Goal: Task Accomplishment & Management: Manage account settings

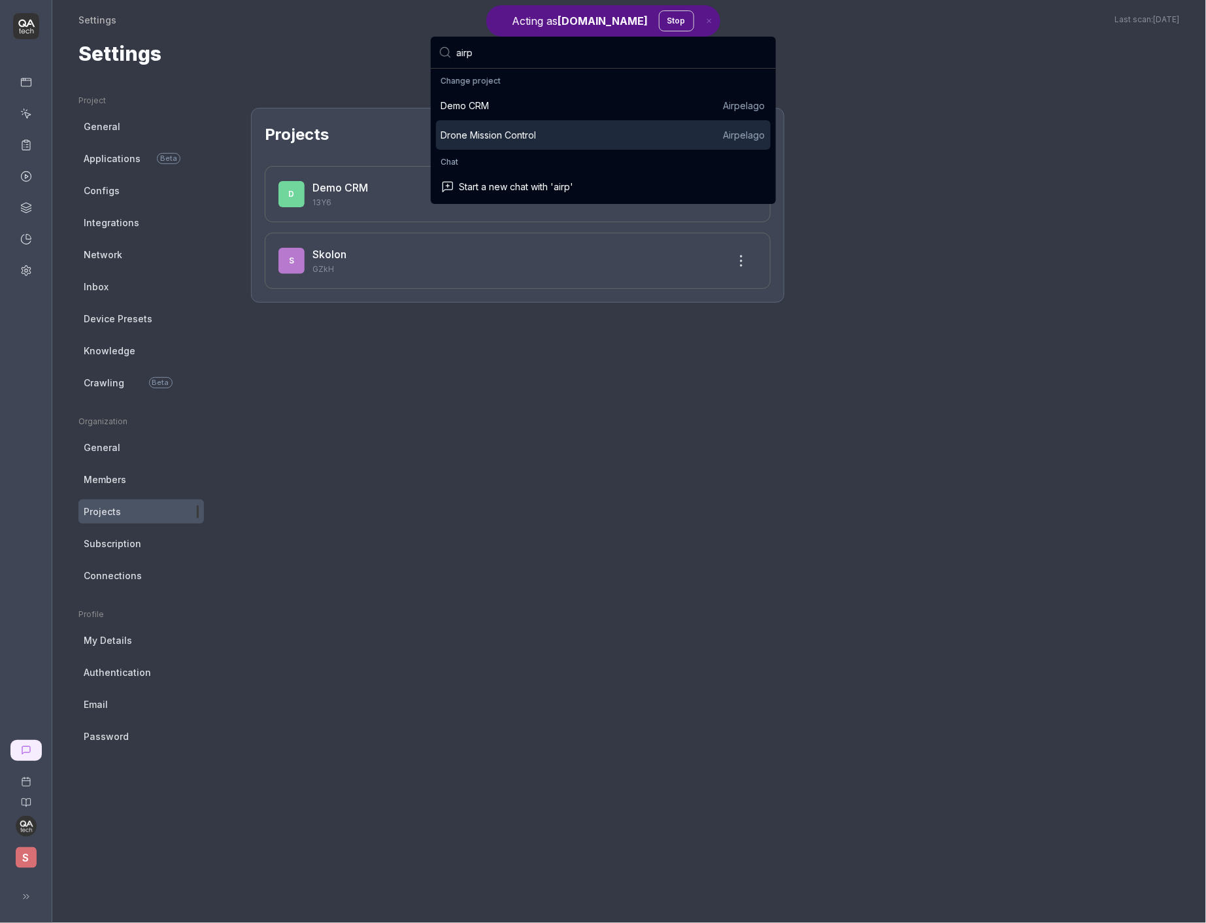
type input "airp"
click at [666, 131] on div "Drone Mission Control Airpelago" at bounding box center [603, 135] width 324 height 14
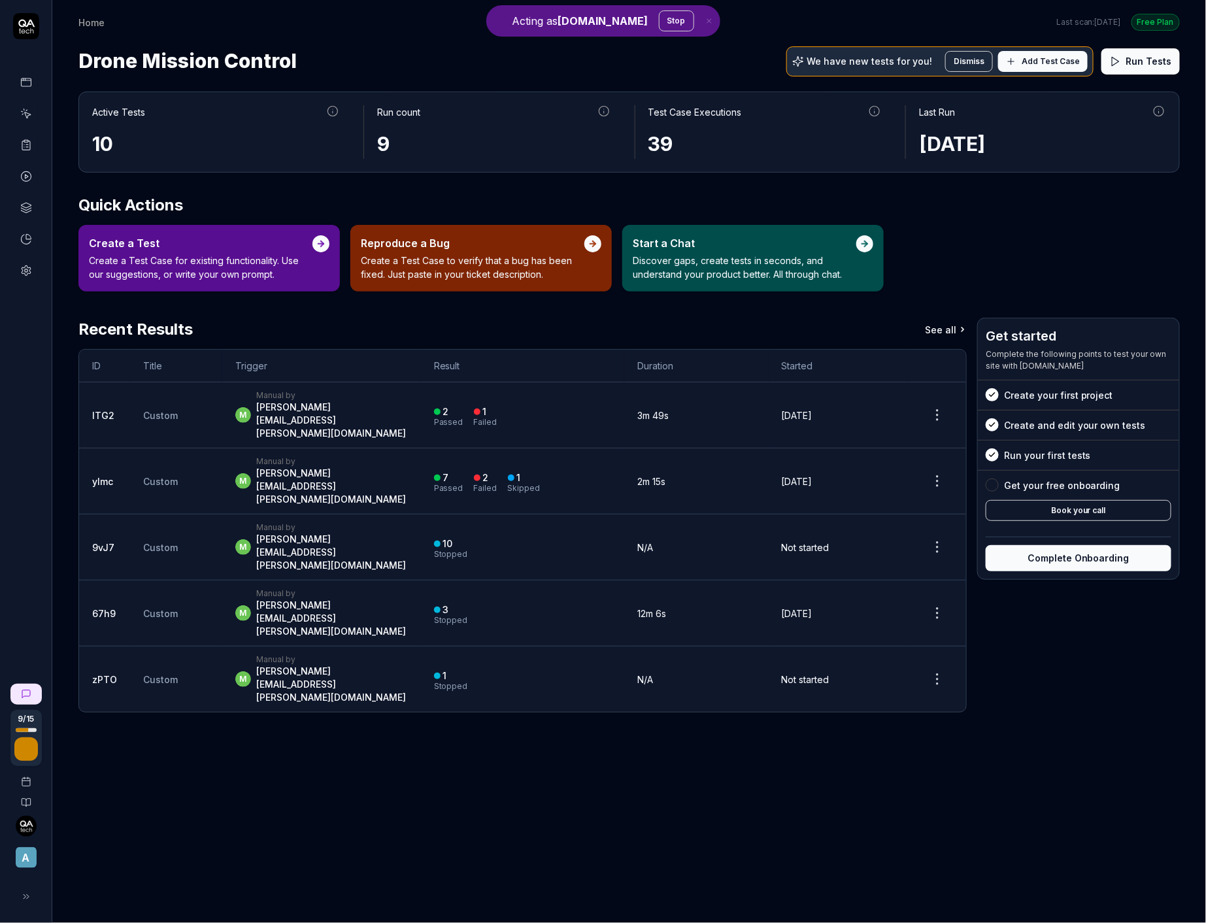
click at [34, 913] on div "9 / 15 A" at bounding box center [26, 461] width 52 height 923
click at [31, 908] on button at bounding box center [26, 897] width 26 height 26
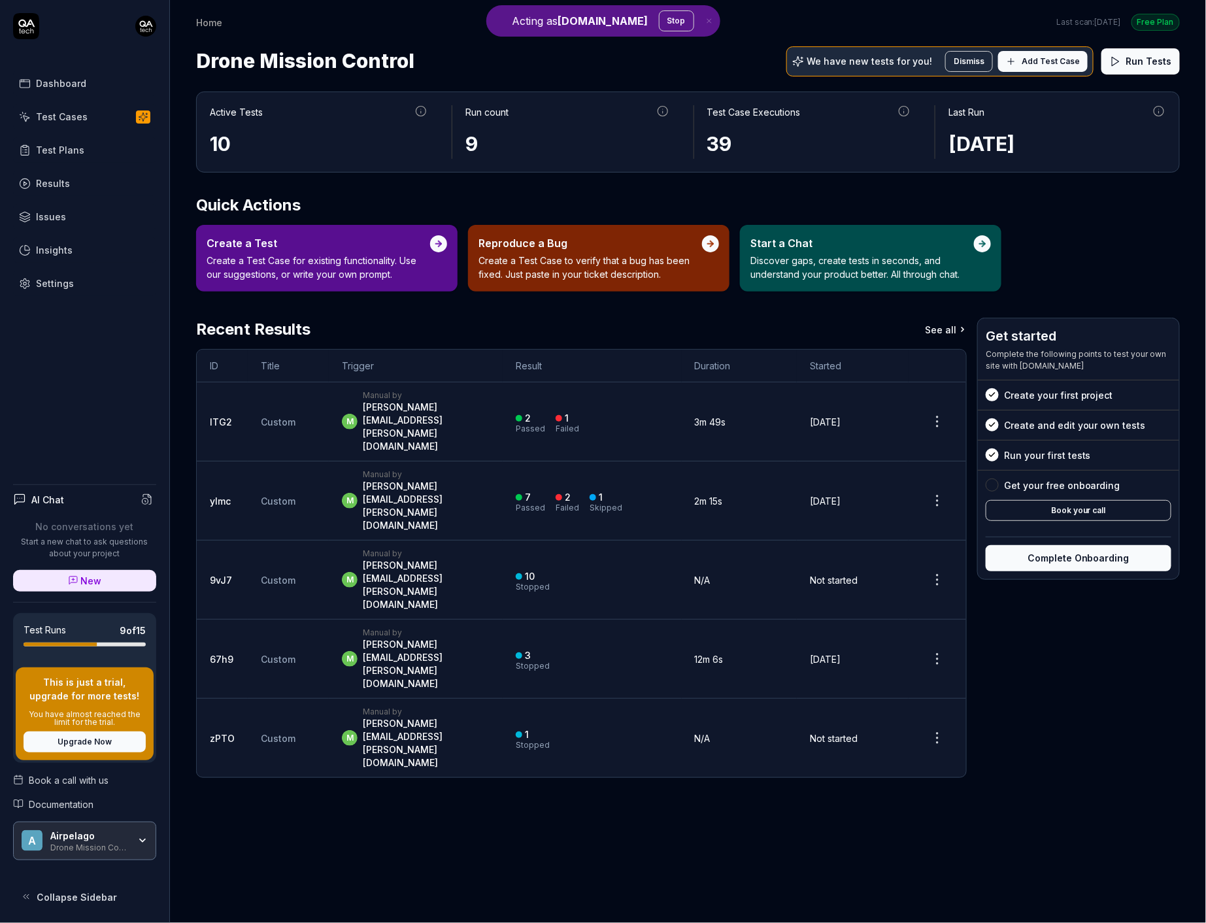
click at [74, 271] on link "Settings" at bounding box center [84, 284] width 143 height 26
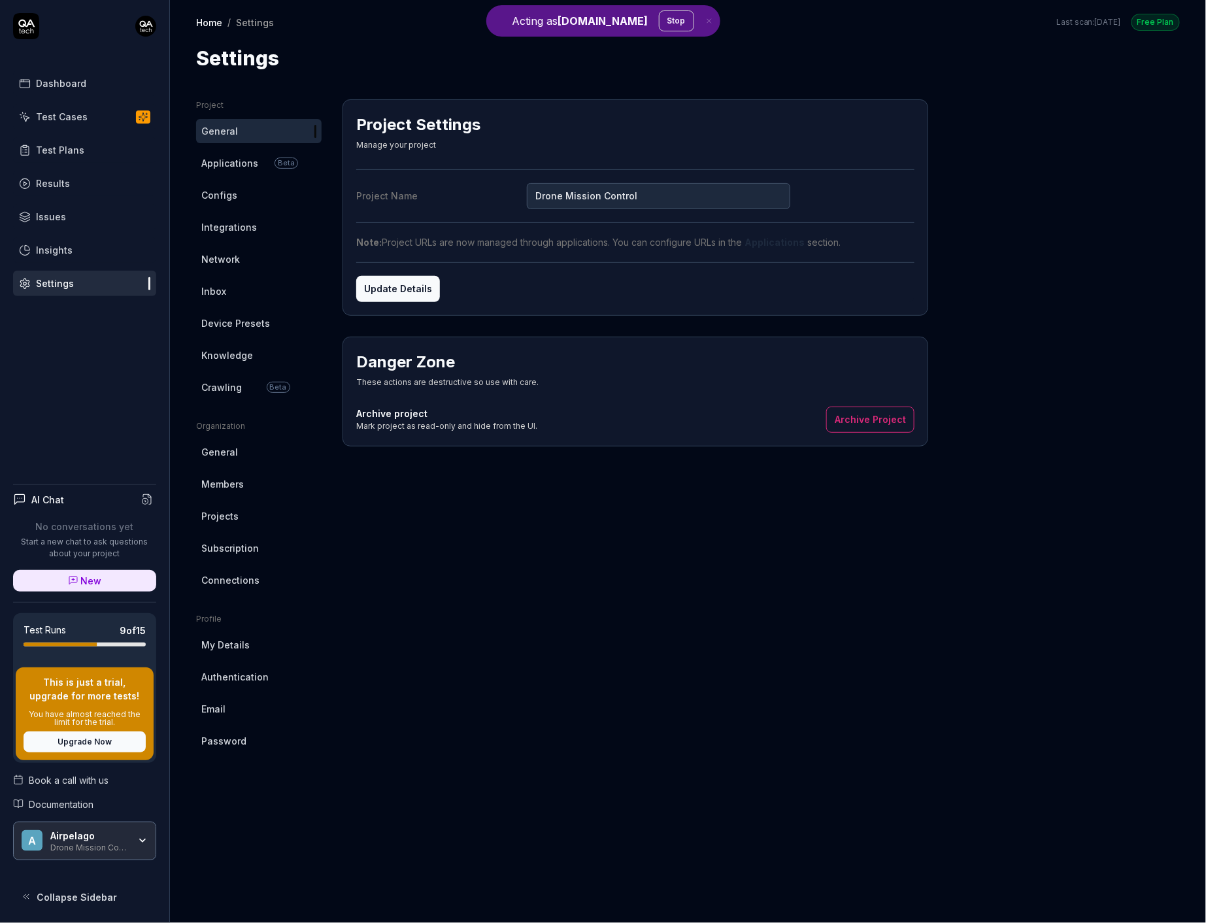
click at [248, 180] on ul "Project General Applications Beta Configs Integrations Network Inbox Device Pre…" at bounding box center [259, 249] width 126 height 300
click at [245, 197] on link "Configs" at bounding box center [259, 195] width 126 height 24
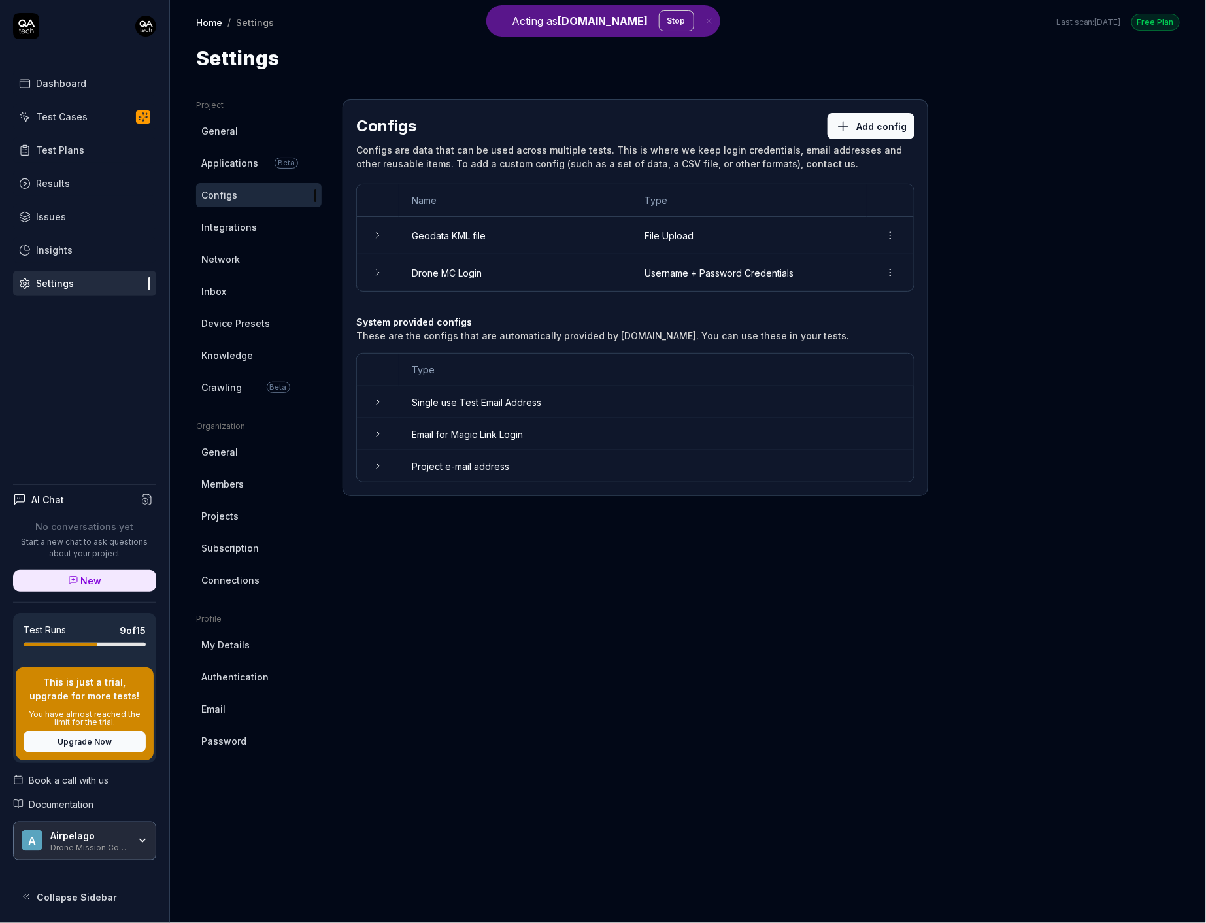
click at [423, 238] on td "Geodata KML file" at bounding box center [515, 235] width 233 height 37
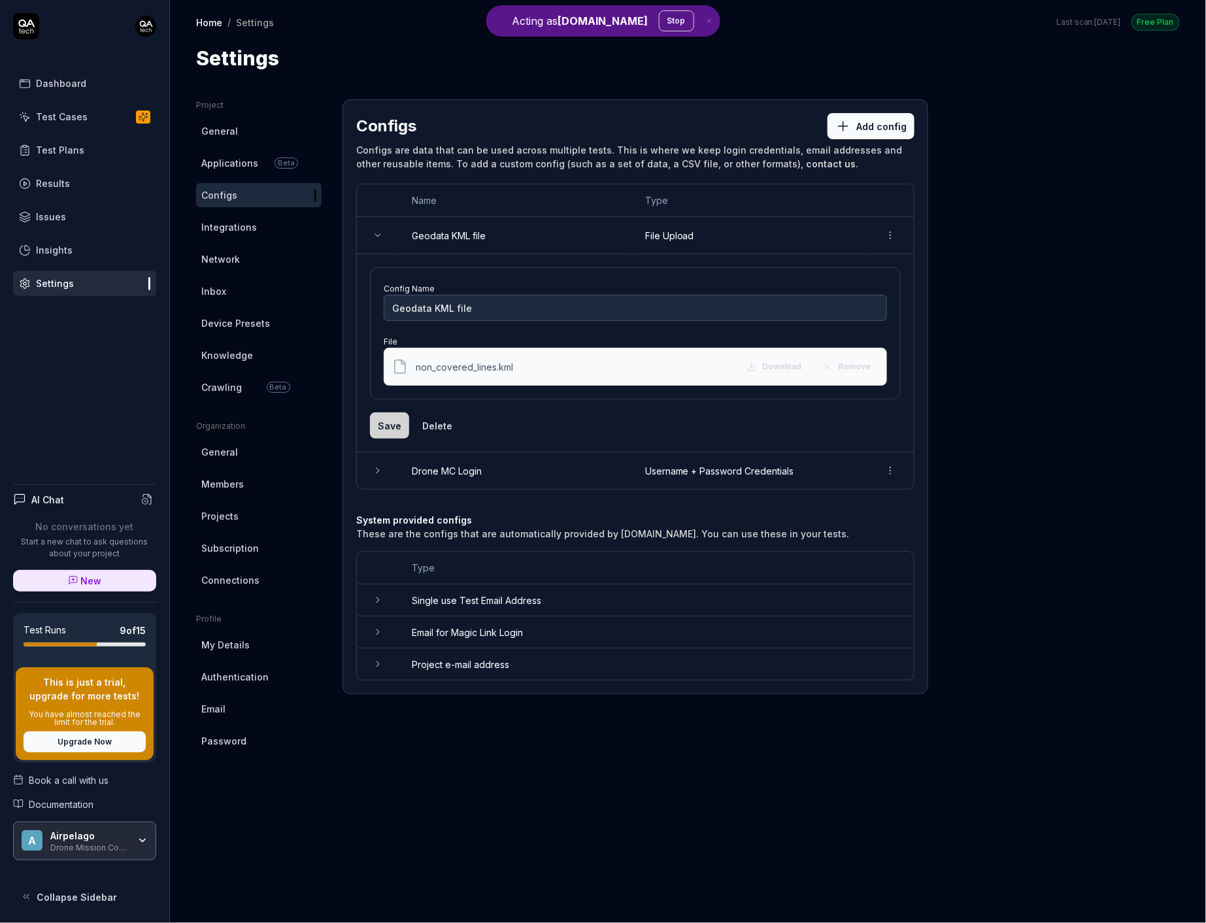
click at [423, 238] on td "Geodata KML file" at bounding box center [515, 235] width 233 height 37
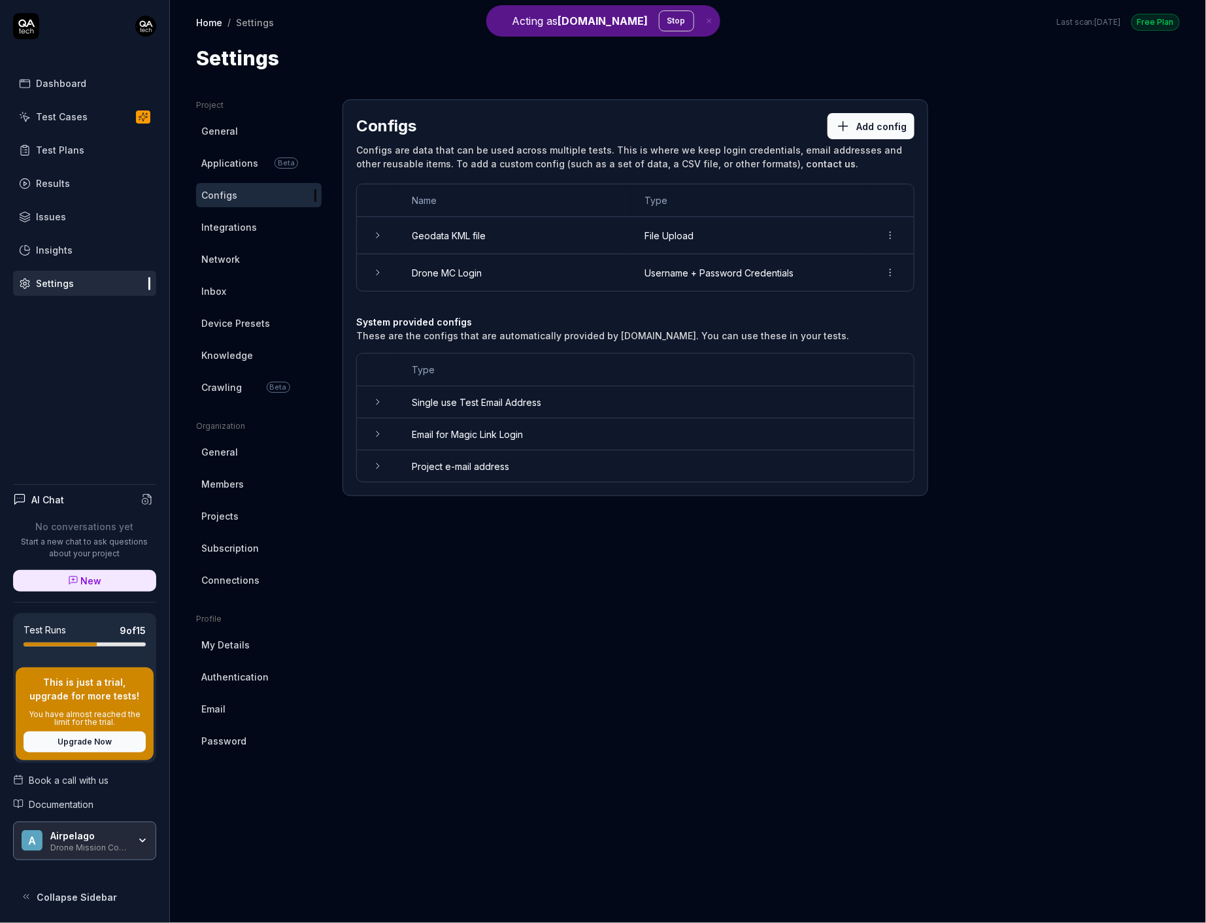
click at [437, 276] on td "Drone MC Login" at bounding box center [515, 272] width 233 height 37
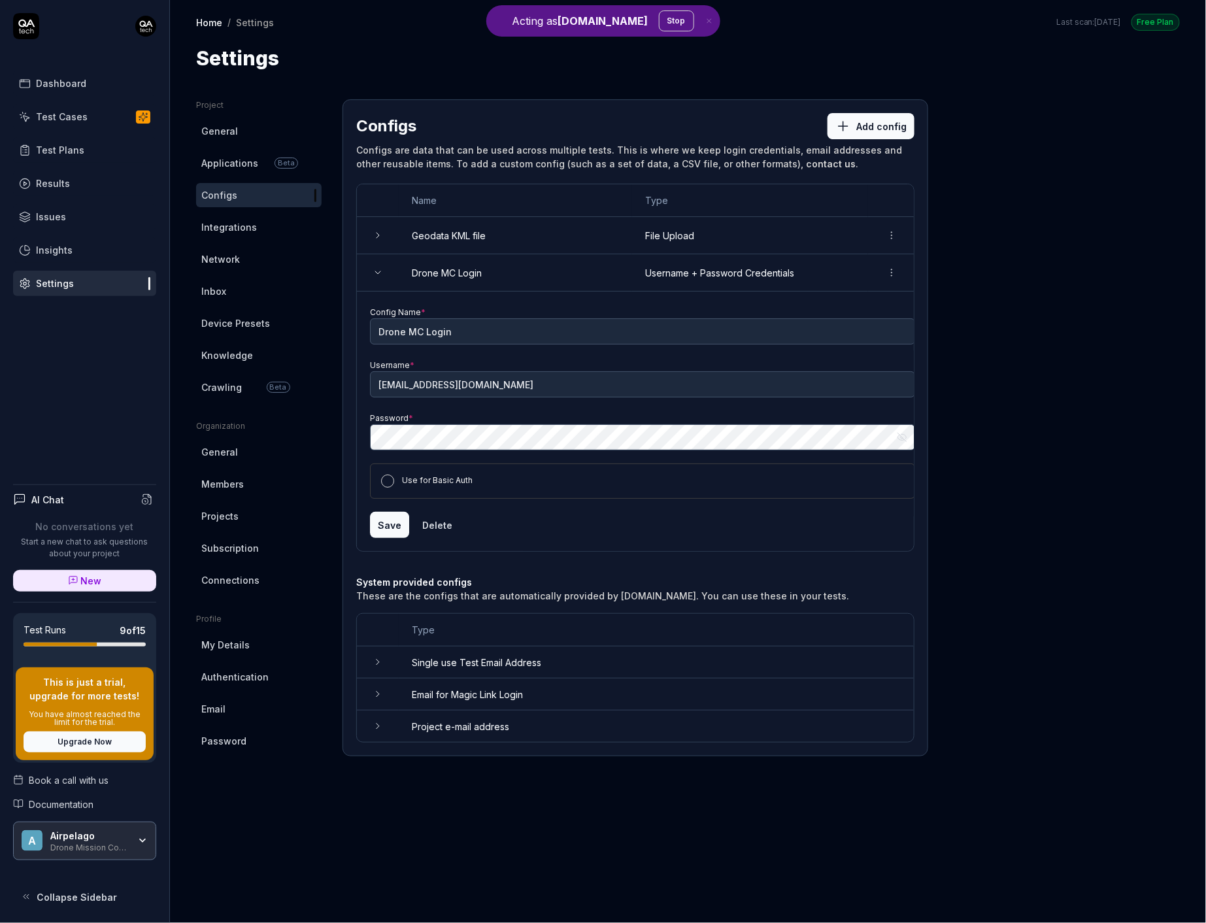
click at [439, 272] on td "Drone MC Login" at bounding box center [515, 272] width 233 height 37
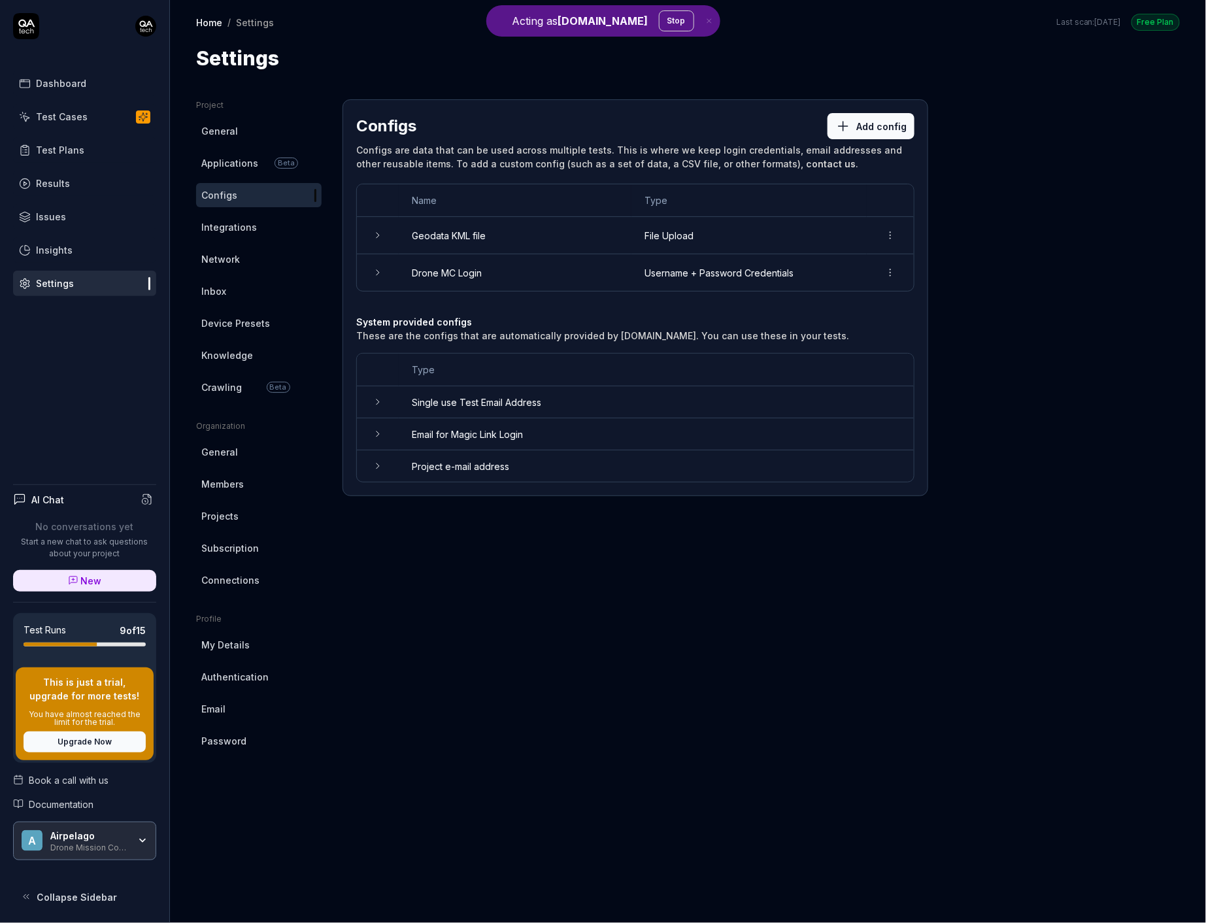
click at [231, 228] on span "Integrations" at bounding box center [229, 227] width 56 height 14
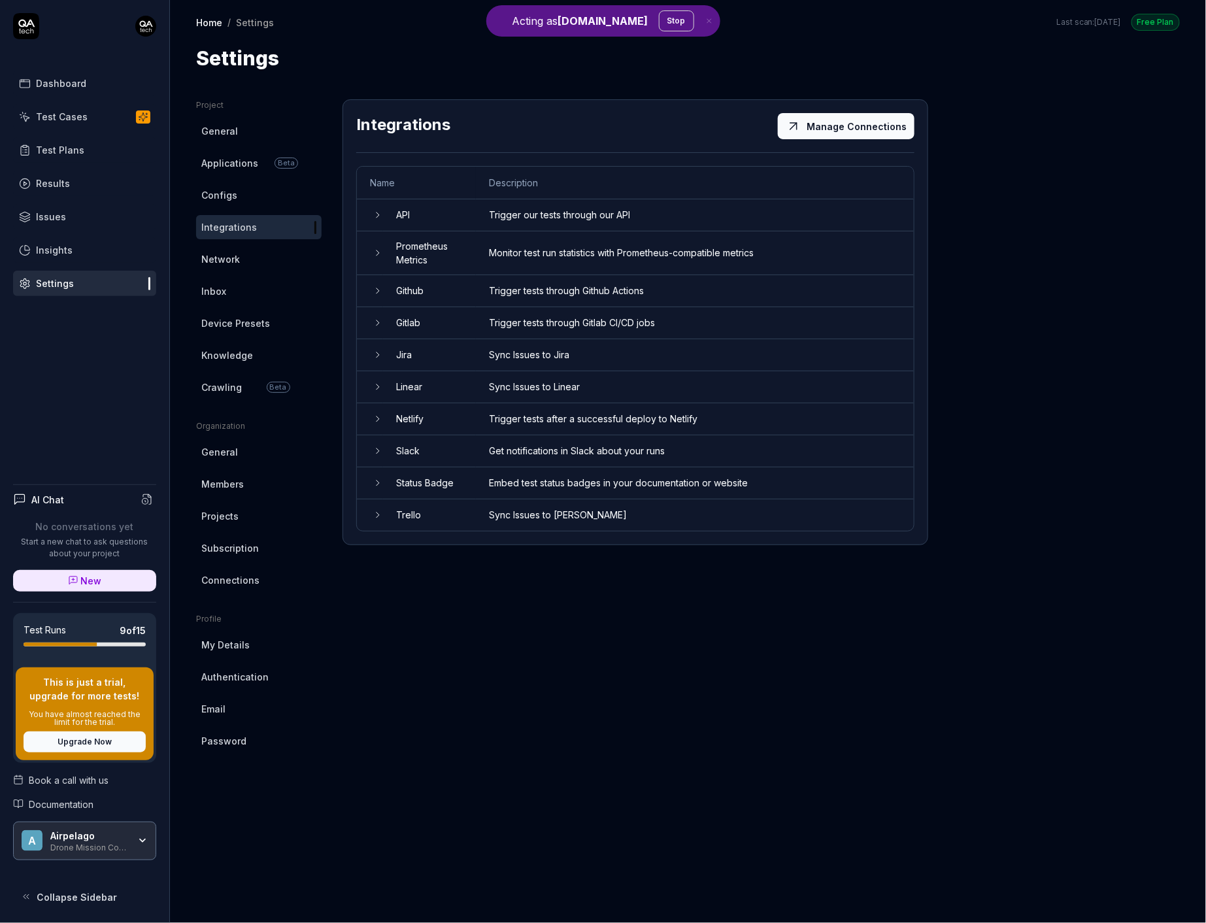
click at [238, 125] on link "General" at bounding box center [259, 131] width 126 height 24
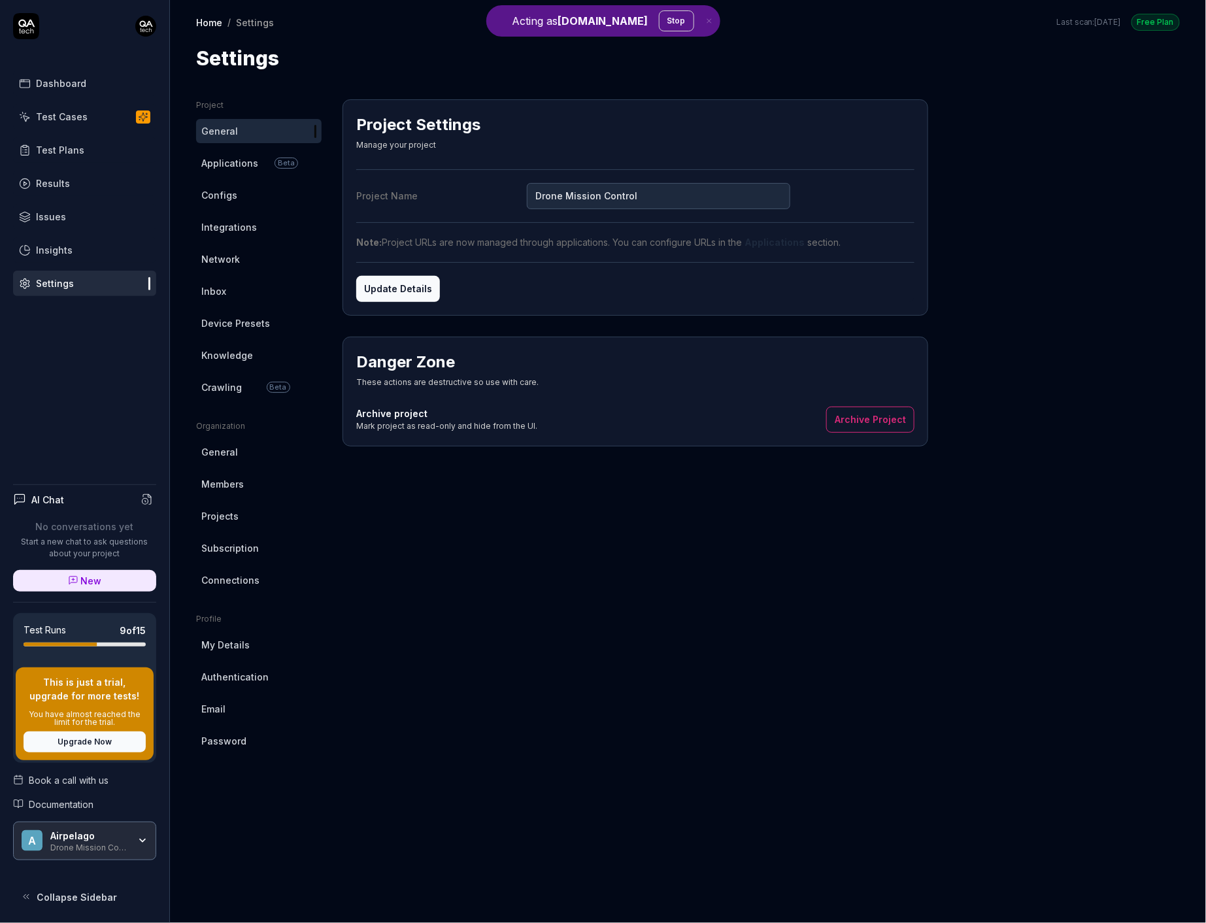
click at [768, 239] on link "Applications" at bounding box center [775, 242] width 60 height 11
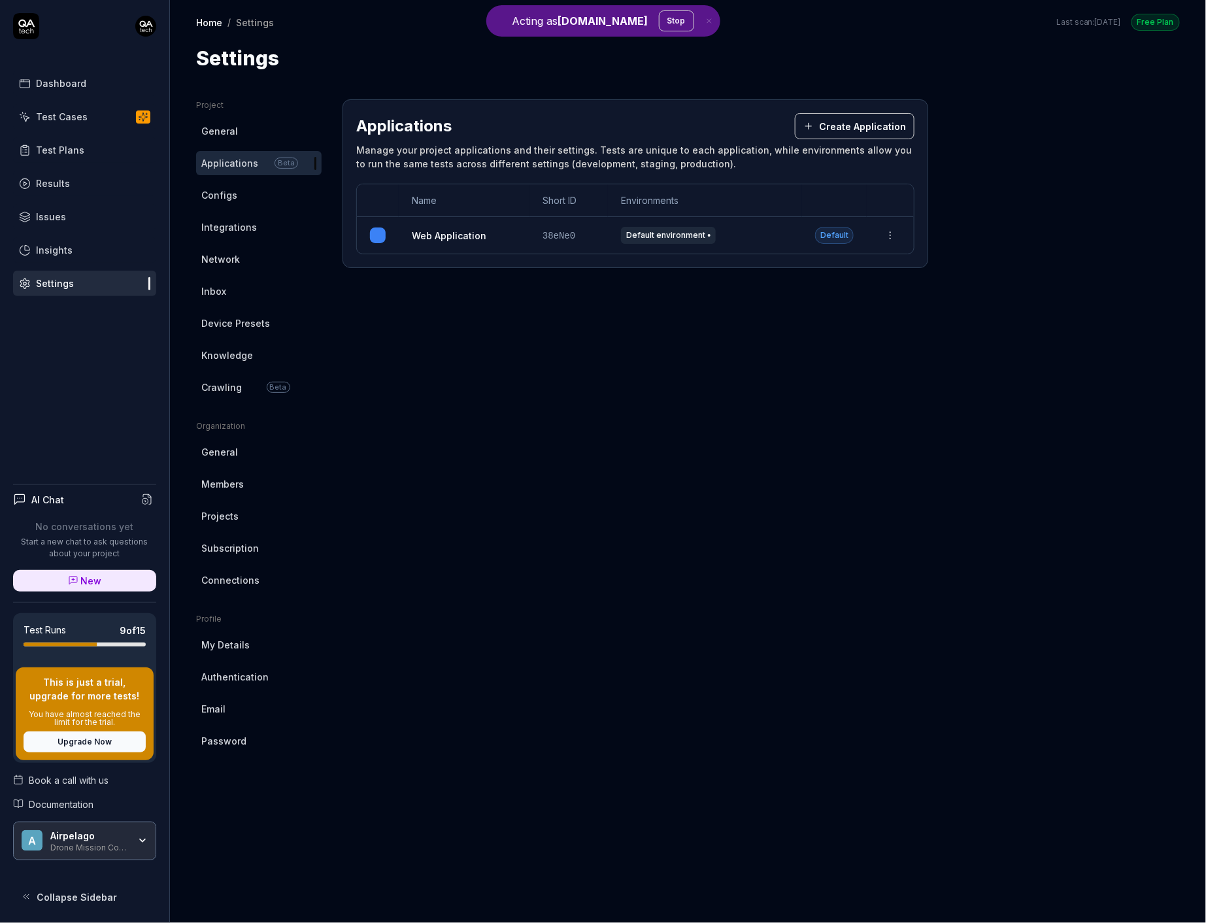
click at [560, 258] on div "Applications Create Application Manage your project applications and their sett…" at bounding box center [636, 183] width 586 height 169
click at [589, 232] on td "38eNe0" at bounding box center [569, 235] width 78 height 37
click at [857, 230] on td "Default" at bounding box center [834, 235] width 65 height 37
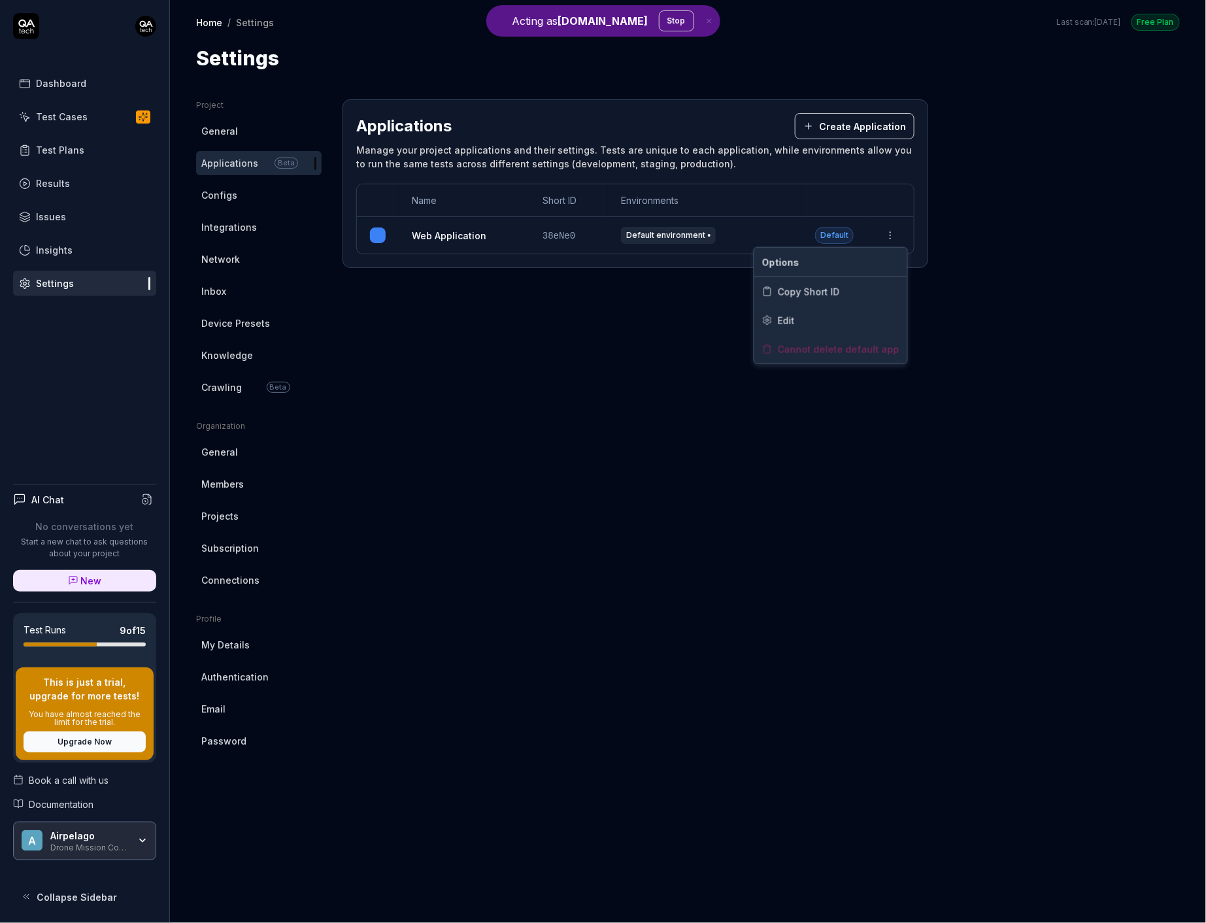
click at [885, 233] on html "Acting as [DOMAIN_NAME] Stop Dashboard Test Cases Test Plans Results Issues Ins…" at bounding box center [603, 461] width 1206 height 923
click at [793, 313] on span "Edit" at bounding box center [786, 320] width 17 height 14
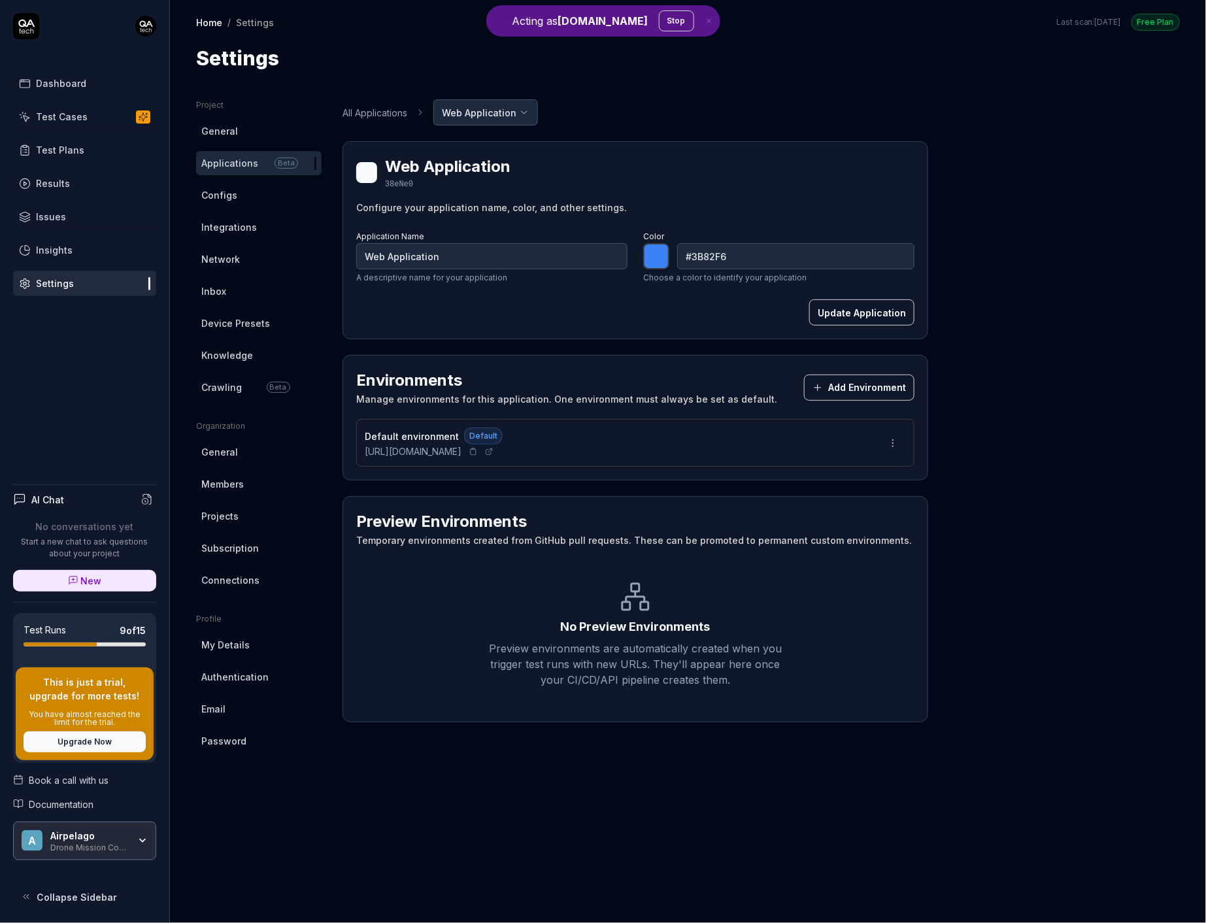
click at [493, 452] on icon at bounding box center [489, 452] width 8 height 8
type input "*******"
